Goal: Answer question/provide support: Share knowledge or assist other users

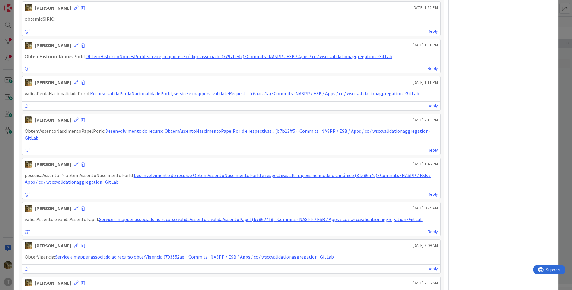
scroll to position [499, 0]
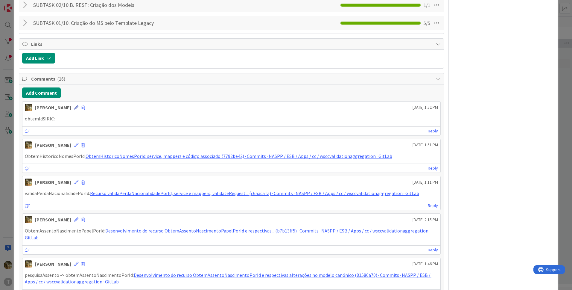
click at [74, 109] on icon at bounding box center [76, 107] width 4 height 4
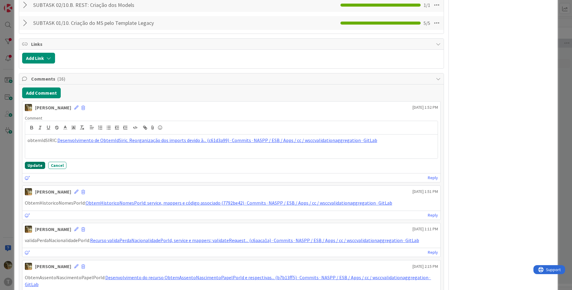
click at [34, 163] on button "Update" at bounding box center [35, 165] width 20 height 7
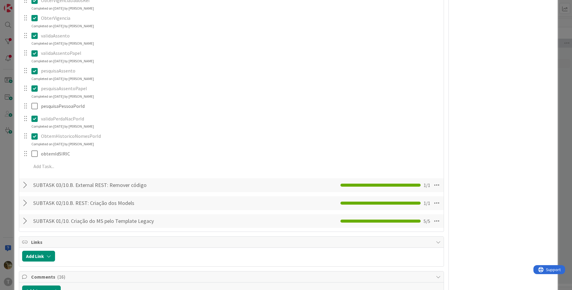
scroll to position [299, 0]
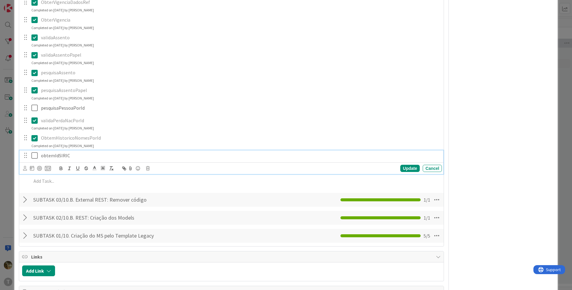
click at [34, 156] on icon at bounding box center [35, 155] width 9 height 7
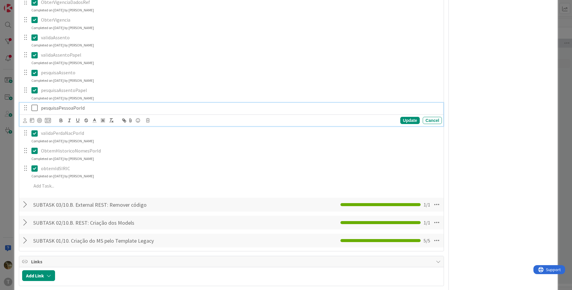
click at [61, 108] on p "pesquisaPessoaPorId" at bounding box center [240, 107] width 398 height 7
copy p "pesquisaPessoaPorId"
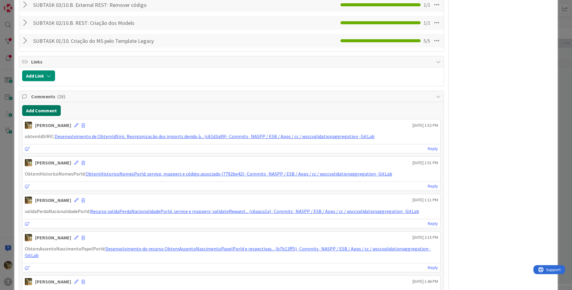
click at [42, 112] on button "Add Comment" at bounding box center [41, 110] width 39 height 11
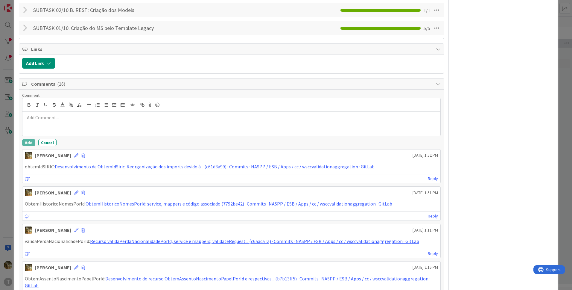
scroll to position [486, 0]
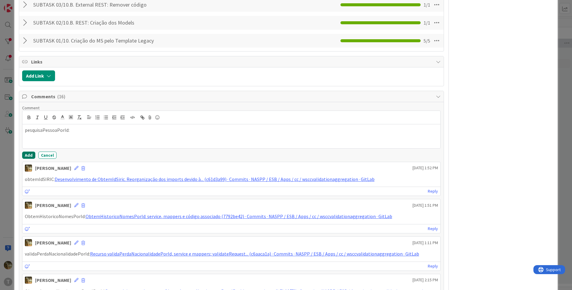
click at [27, 154] on button "Add" at bounding box center [28, 154] width 13 height 7
